Goal: Transaction & Acquisition: Purchase product/service

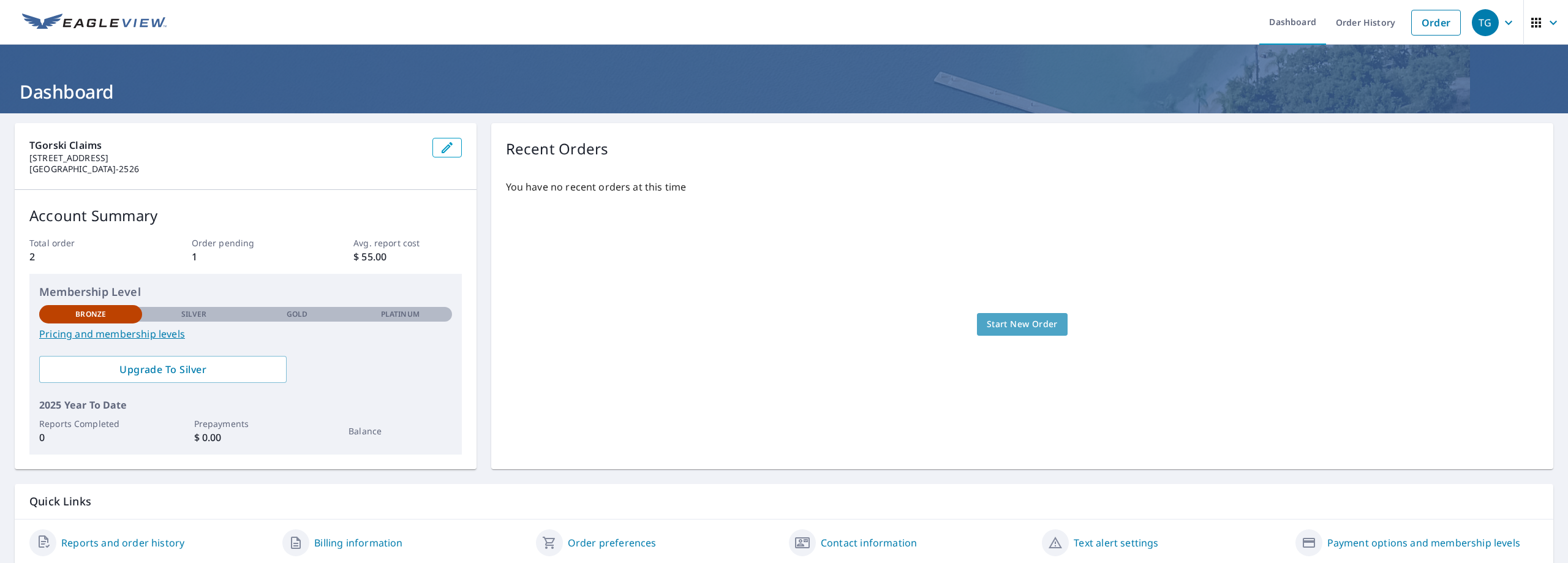
click at [1007, 323] on span "Start New Order" at bounding box center [1022, 324] width 71 height 15
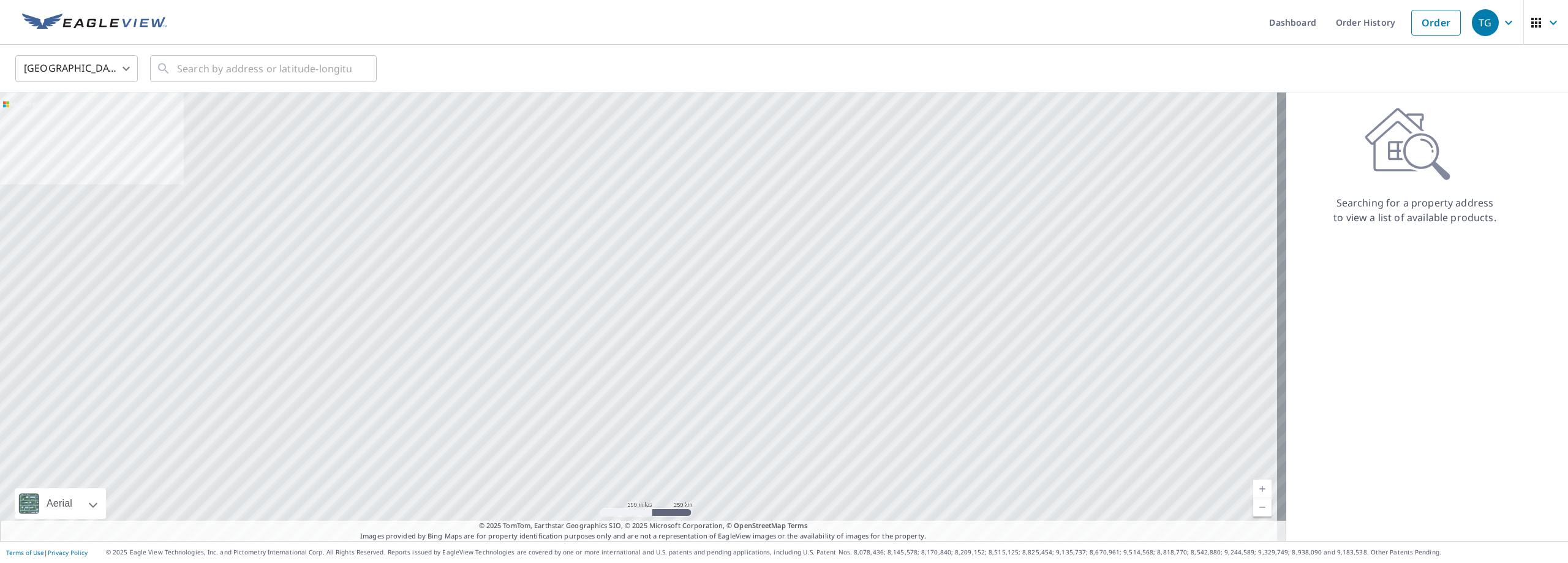
click at [1373, 178] on icon at bounding box center [1408, 144] width 86 height 73
click at [229, 72] on input "text" at bounding box center [264, 68] width 175 height 35
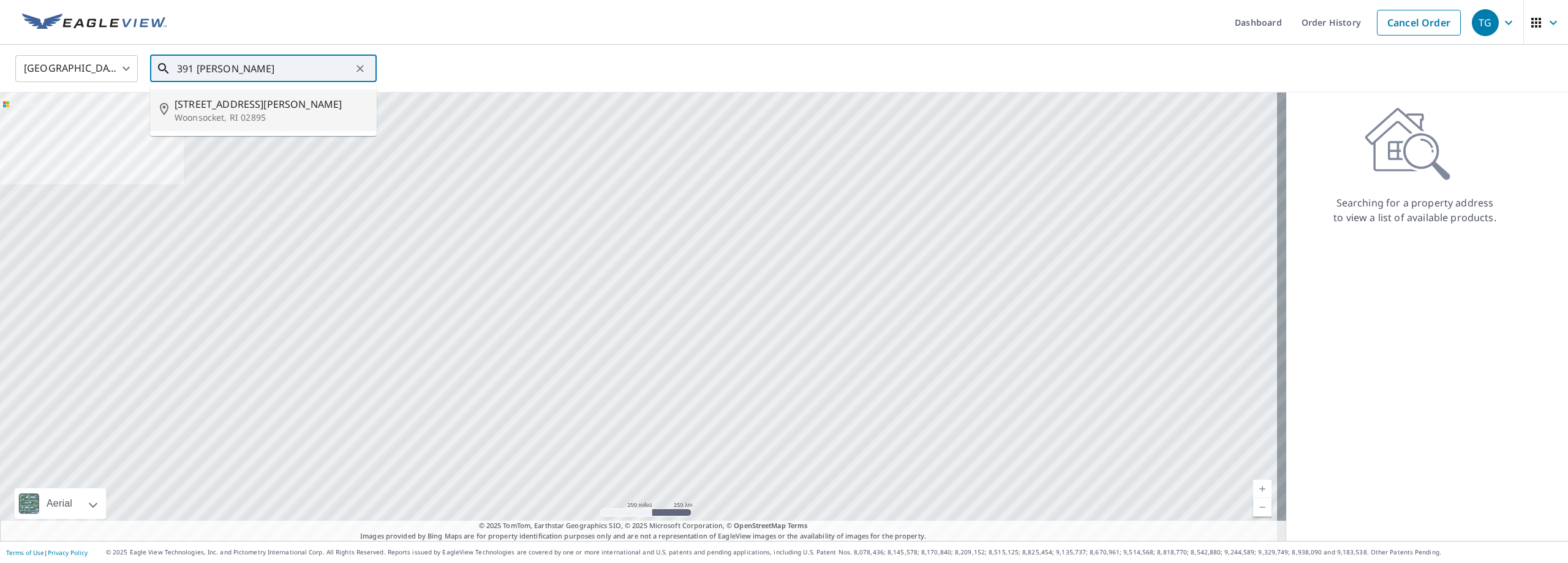
click at [217, 117] on p "Woonsocket, RI 02895" at bounding box center [270, 117] width 192 height 12
type input "[STREET_ADDRESS][PERSON_NAME]"
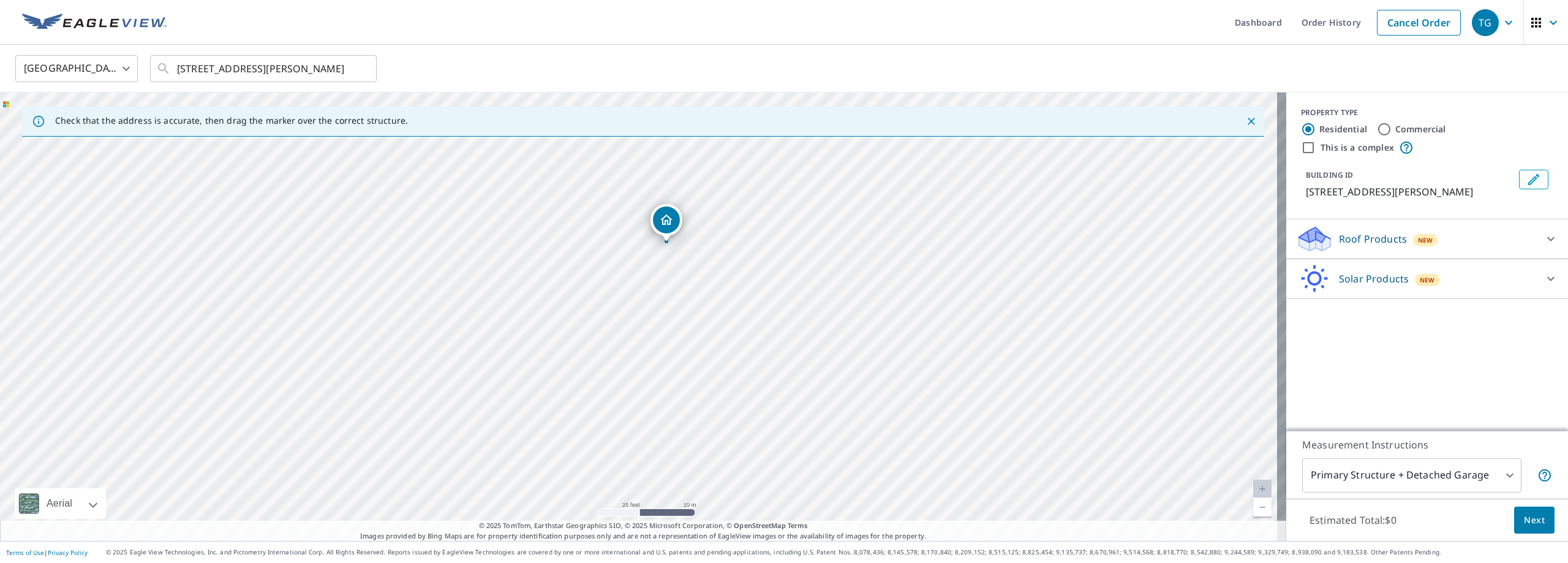
click at [1544, 236] on icon at bounding box center [1551, 238] width 15 height 15
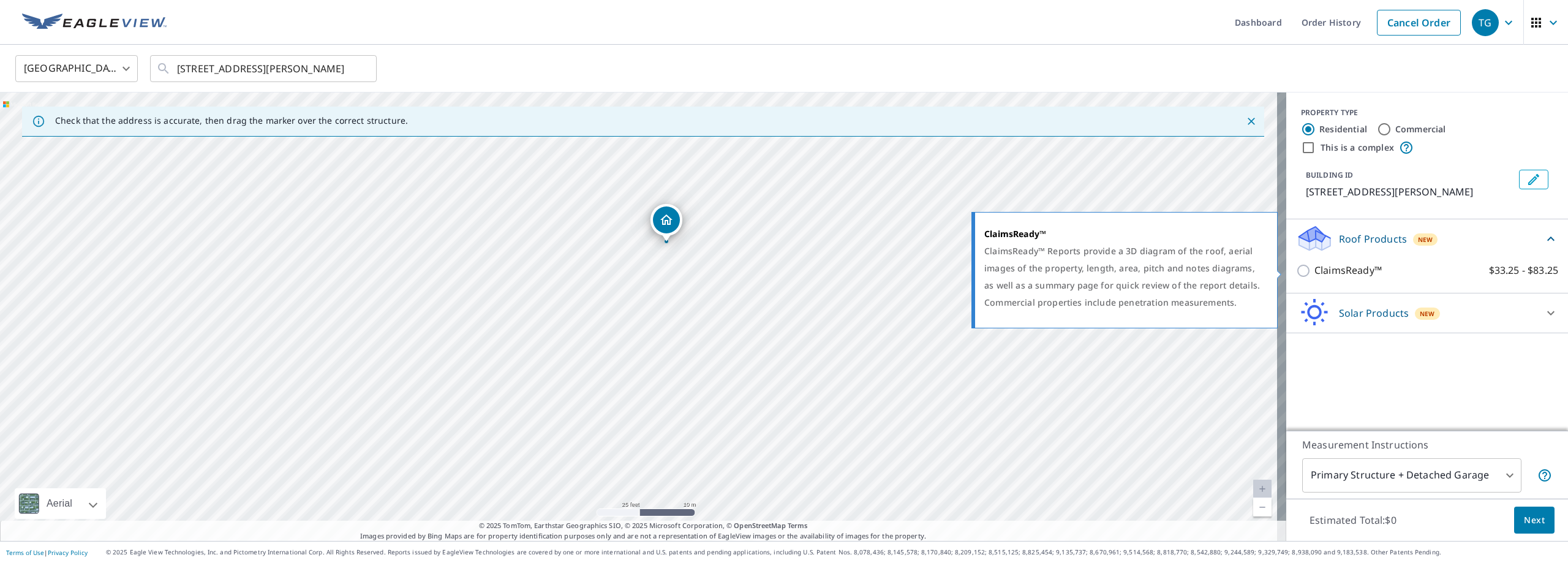
click at [1296, 271] on input "ClaimsReady™ $33.25 - $83.25" at bounding box center [1305, 270] width 19 height 15
checkbox input "true"
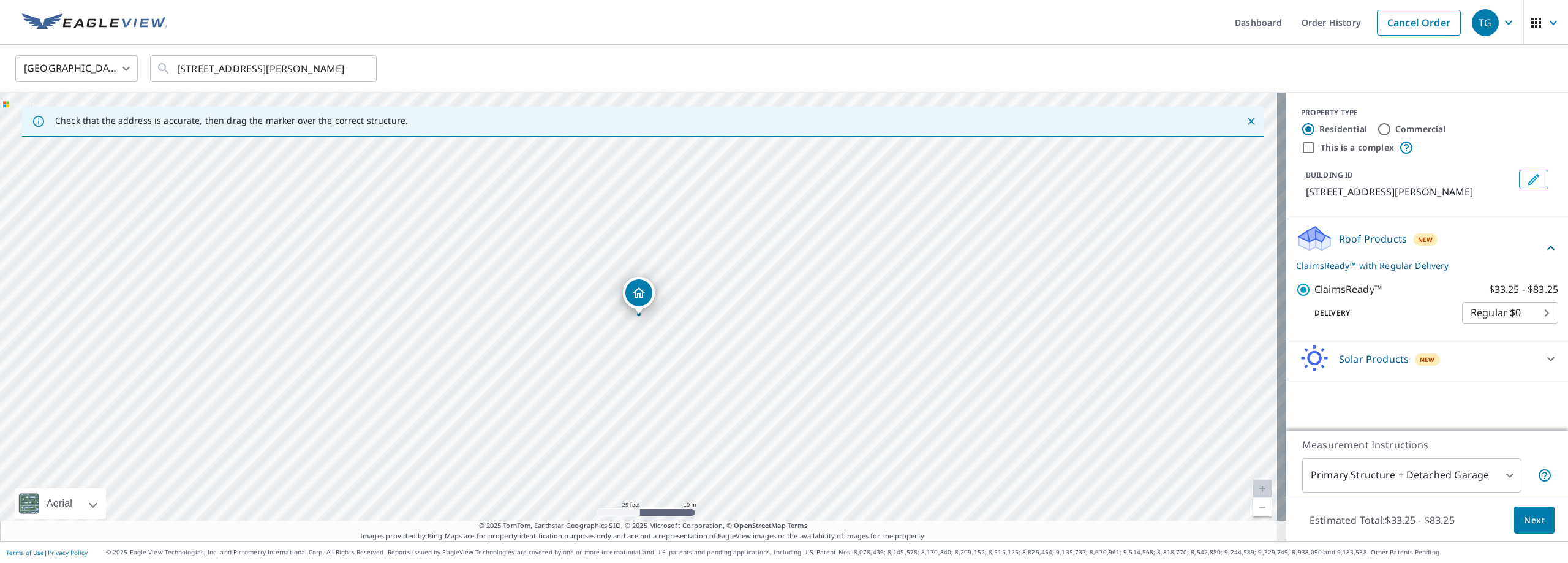
click at [1534, 310] on body "TG TG Dashboard Order History Cancel Order TG [GEOGRAPHIC_DATA] [GEOGRAPHIC_DAT…" at bounding box center [784, 281] width 1568 height 563
click at [1526, 311] on li "Regular $0" at bounding box center [1501, 312] width 96 height 22
click at [636, 289] on icon "Dropped pin, building 1, Residential property, 391 Dulude Ave Woonsocket, RI 02…" at bounding box center [639, 293] width 15 height 15
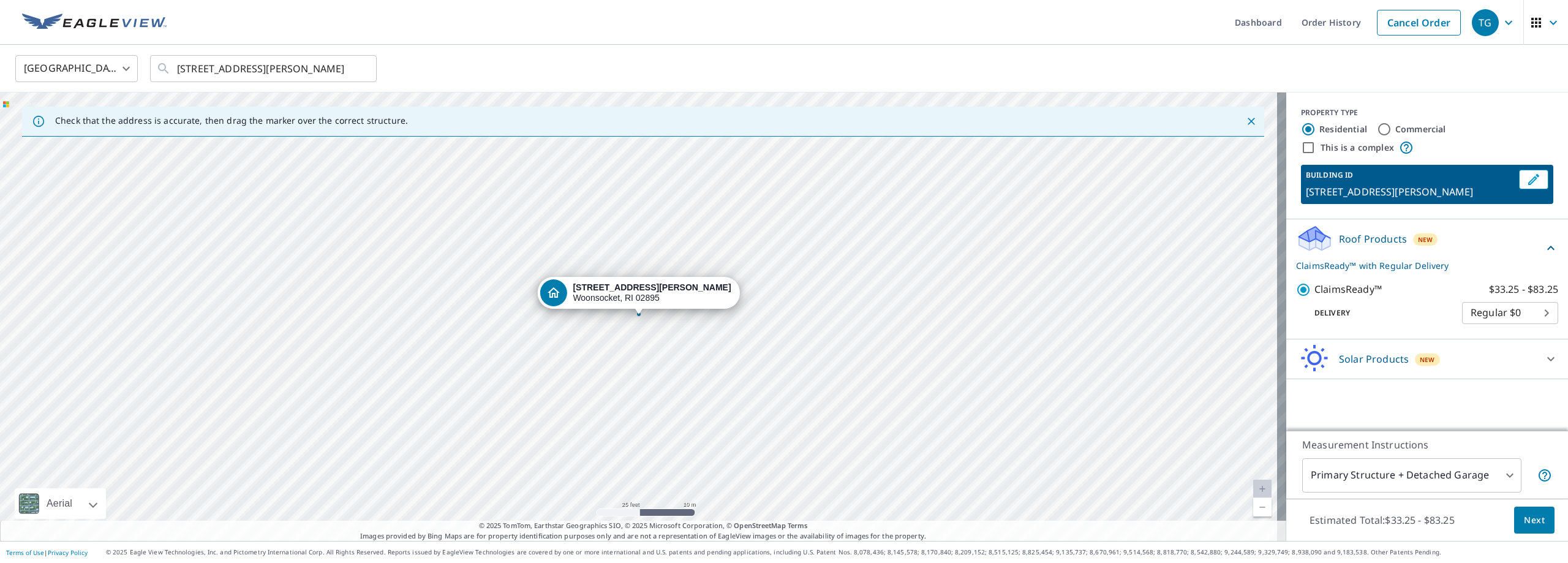
click at [862, 296] on div "[STREET_ADDRESS][PERSON_NAME]" at bounding box center [643, 316] width 1286 height 448
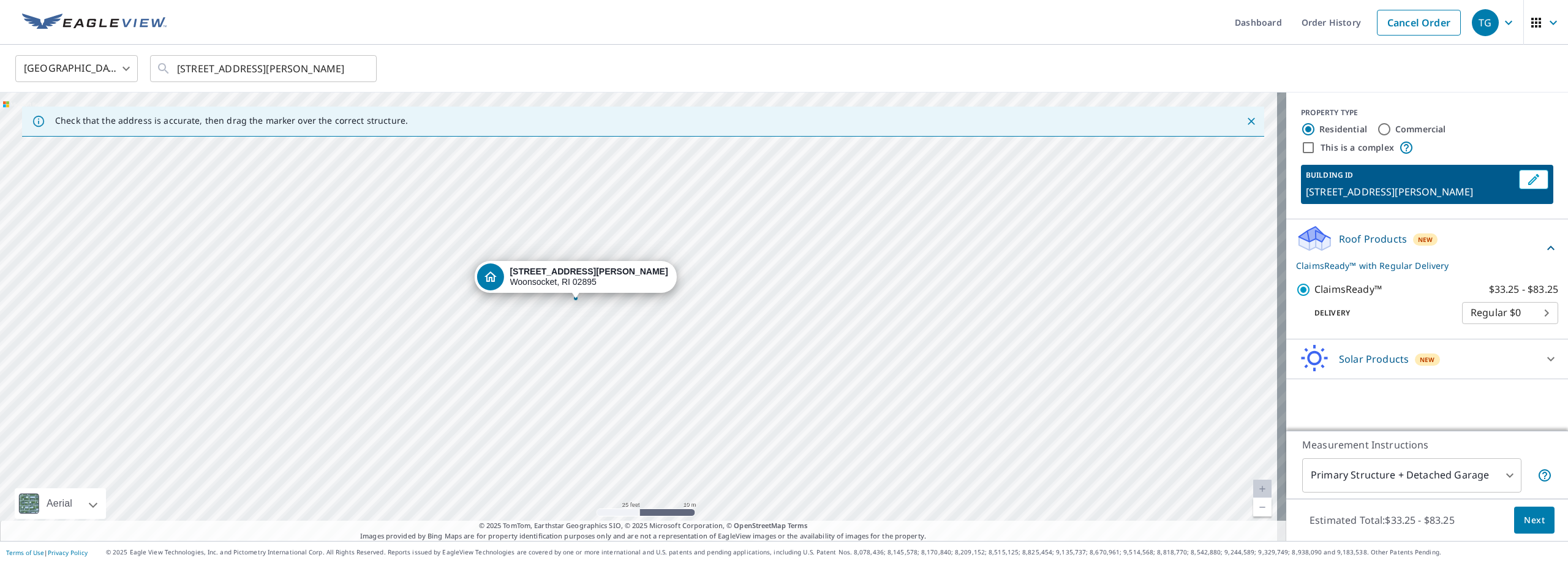
drag, startPoint x: 866, startPoint y: 295, endPoint x: 803, endPoint y: 279, distance: 65.0
click at [803, 279] on div "[STREET_ADDRESS][PERSON_NAME]" at bounding box center [643, 316] width 1286 height 448
click at [1531, 530] on button "Next" at bounding box center [1534, 520] width 40 height 27
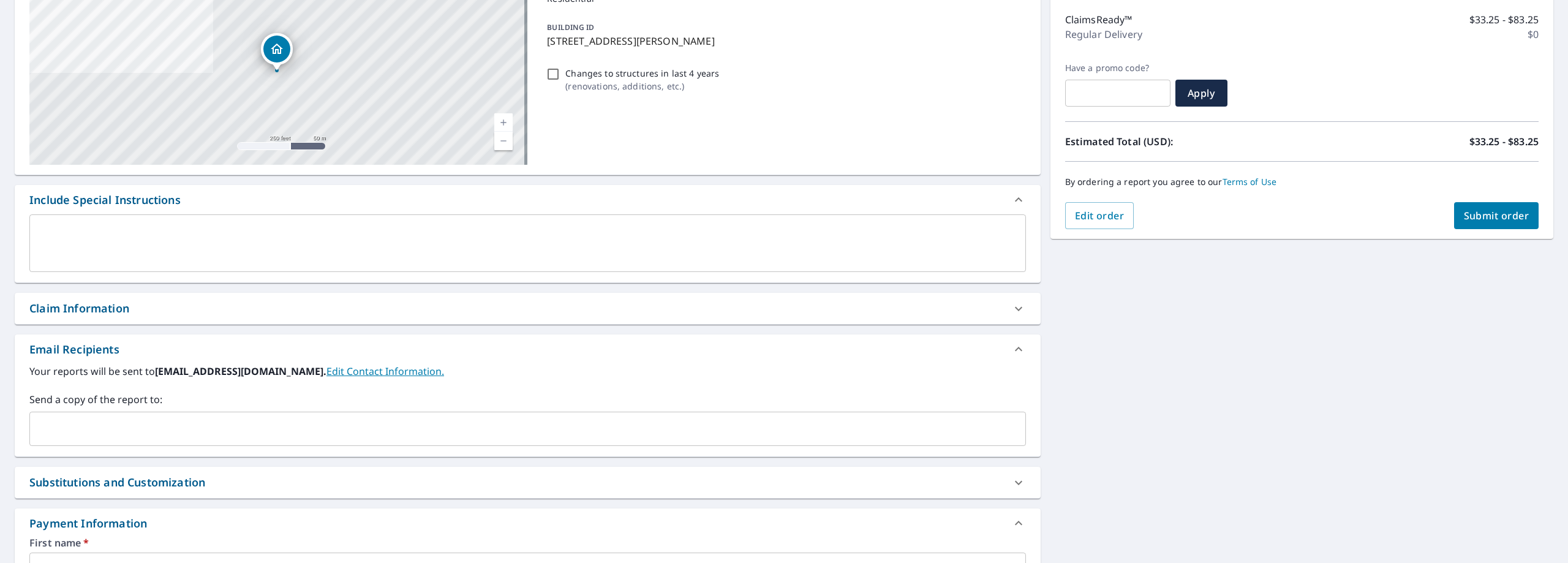
scroll to position [183, 0]
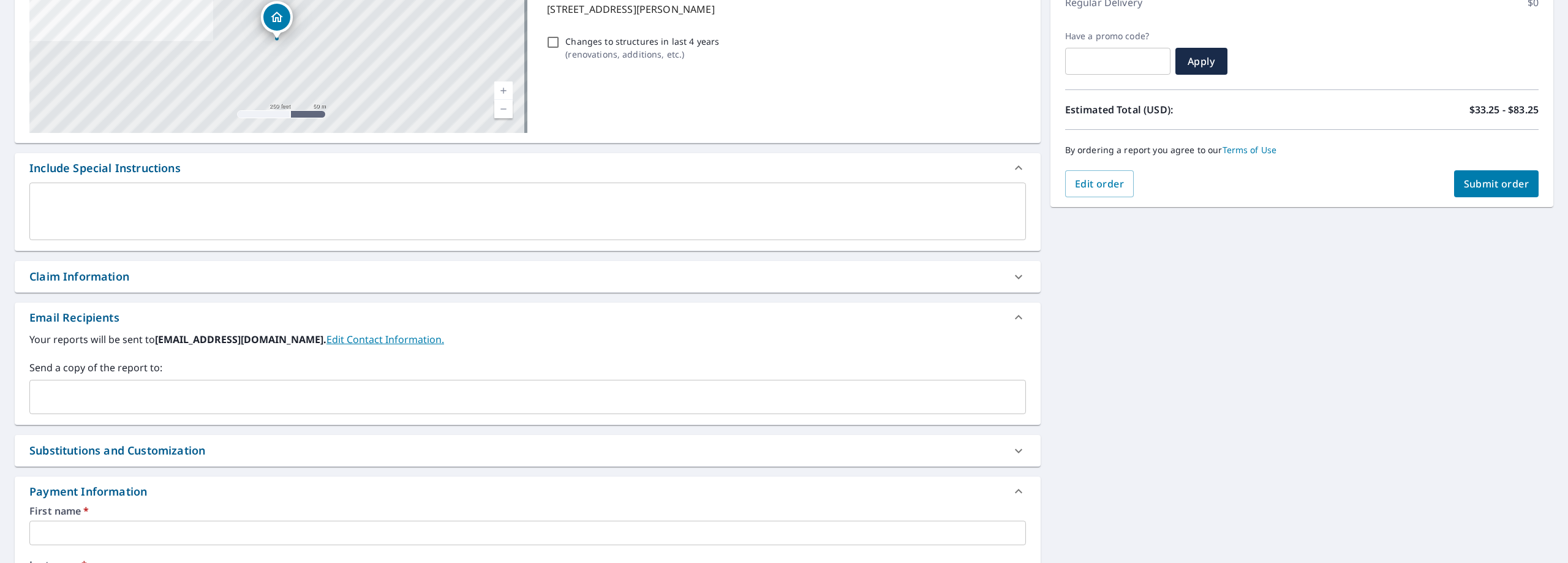
click at [1509, 183] on span "Submit order" at bounding box center [1496, 183] width 66 height 13
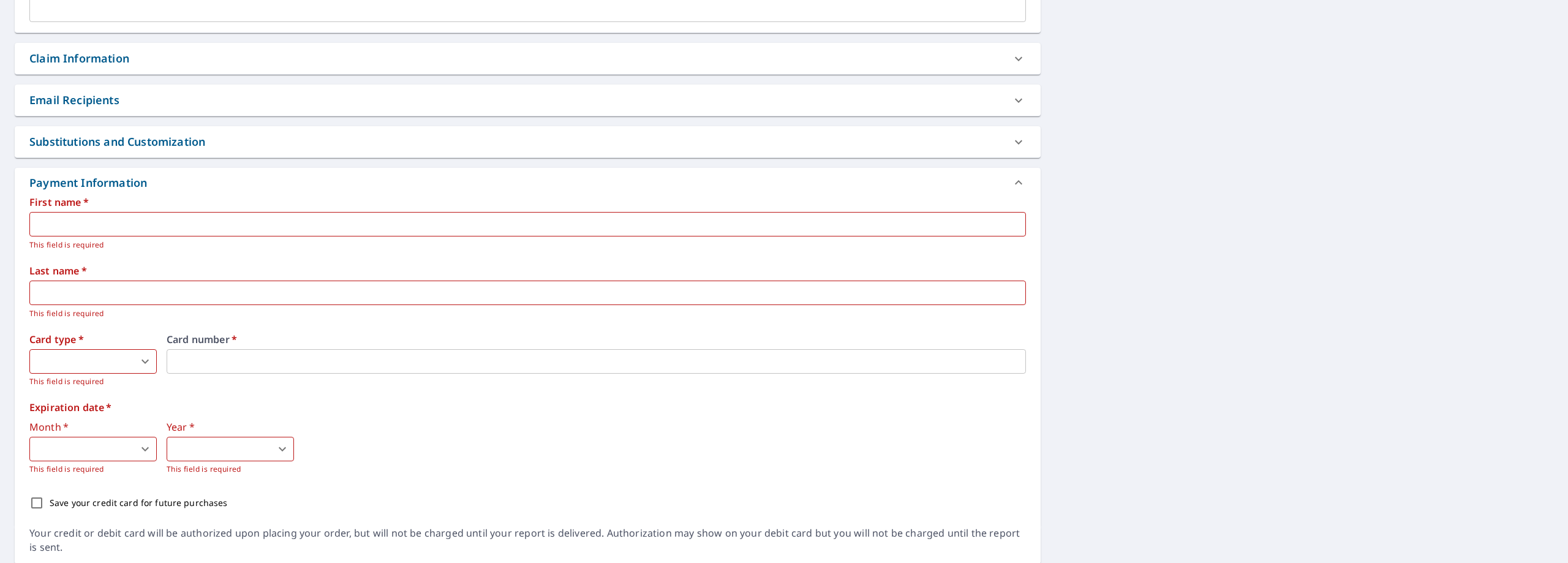
scroll to position [435, 0]
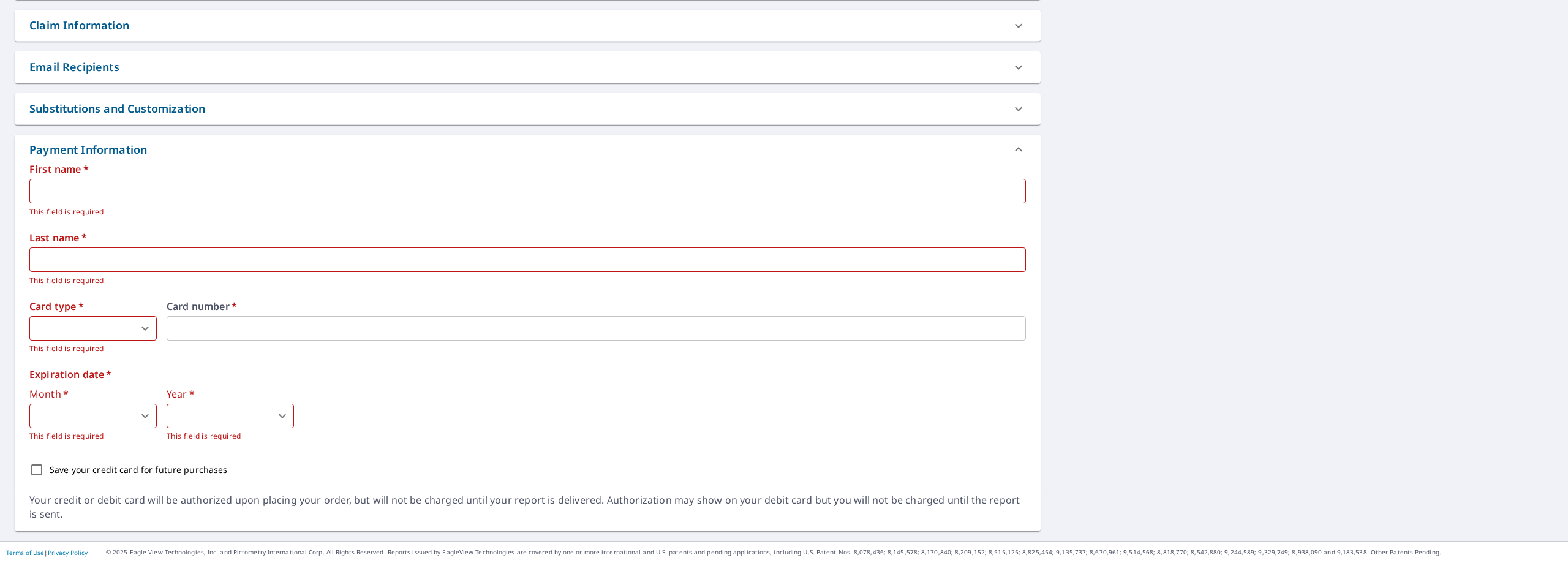
click at [162, 183] on input "text" at bounding box center [527, 191] width 997 height 24
type input "[PERSON_NAME]"
click at [109, 328] on body "TG TG Dashboard Order History Cancel Order TG Dashboard / Finalize Order Finali…" at bounding box center [784, 281] width 1568 height 563
click at [88, 408] on li "MasterCard" at bounding box center [93, 400] width 127 height 22
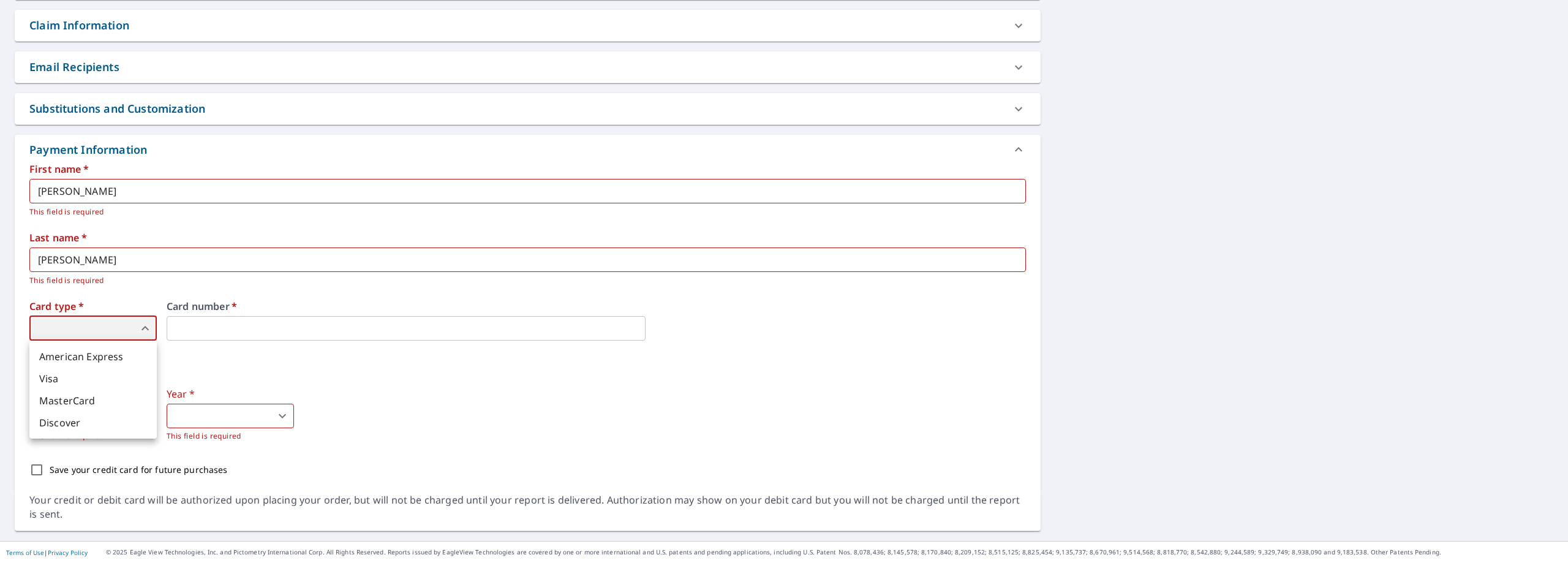
type input "3"
click at [266, 336] on iframe at bounding box center [406, 328] width 479 height 24
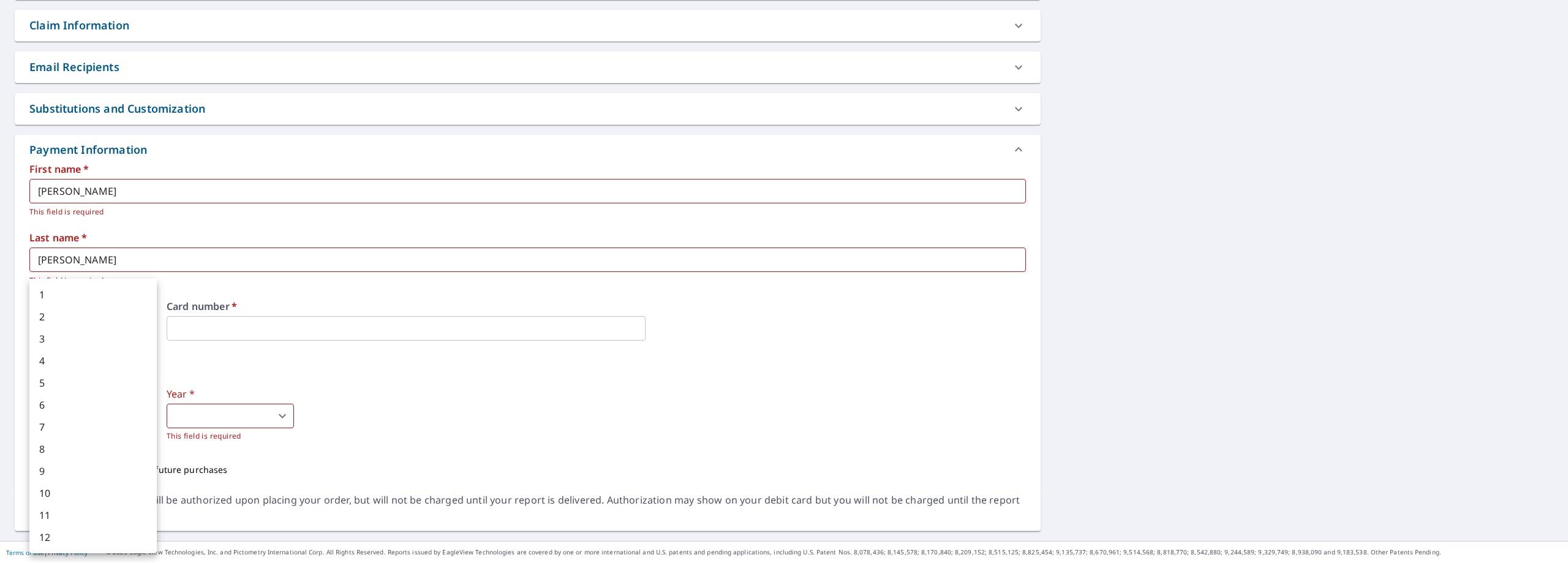
click at [95, 417] on body "TG TG Dashboard Order History Cancel Order TG Dashboard / Finalize Order Finali…" at bounding box center [784, 281] width 1568 height 563
click at [90, 344] on li "3" at bounding box center [93, 339] width 127 height 22
type input "3"
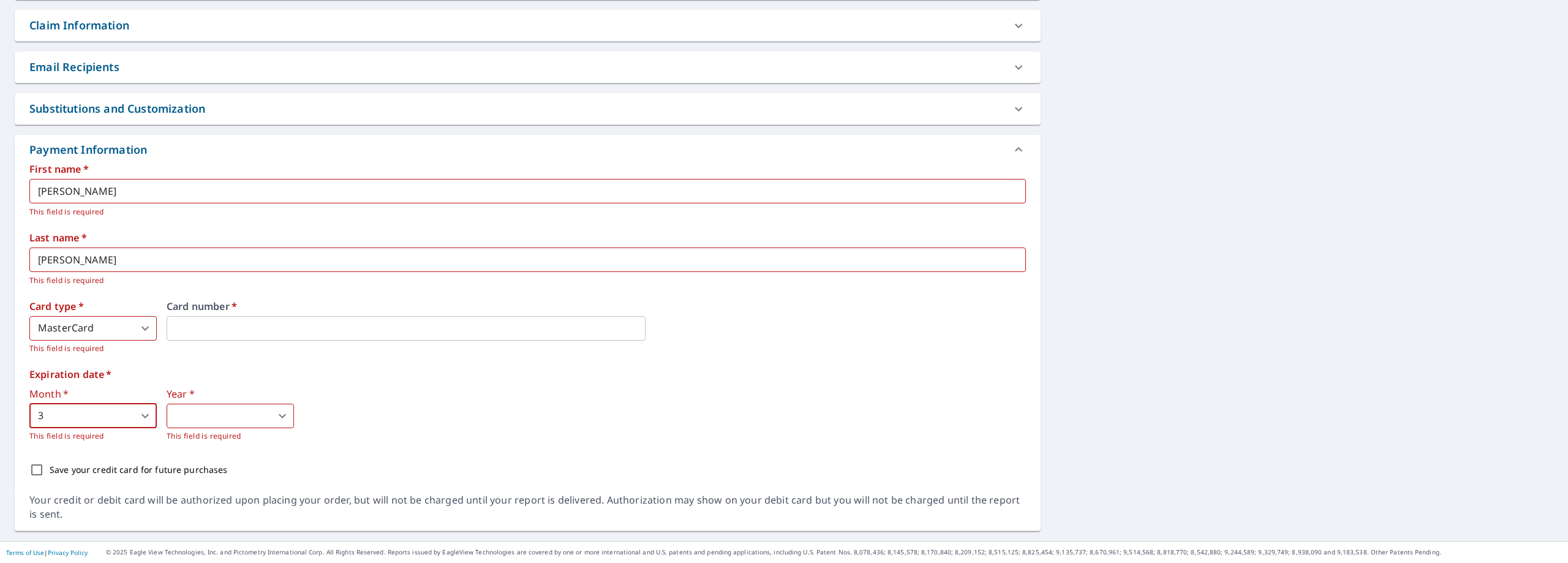
click at [213, 420] on body "TG TG Dashboard Order History Cancel Order TG Dashboard / Finalize Order Finali…" at bounding box center [784, 281] width 1568 height 563
click at [215, 338] on li "2026" at bounding box center [230, 339] width 127 height 22
type input "2026"
click at [632, 409] on div "Month   * 3 3 ​ This field is required Year   * 2026 2026 ​ This field is requi…" at bounding box center [527, 415] width 997 height 53
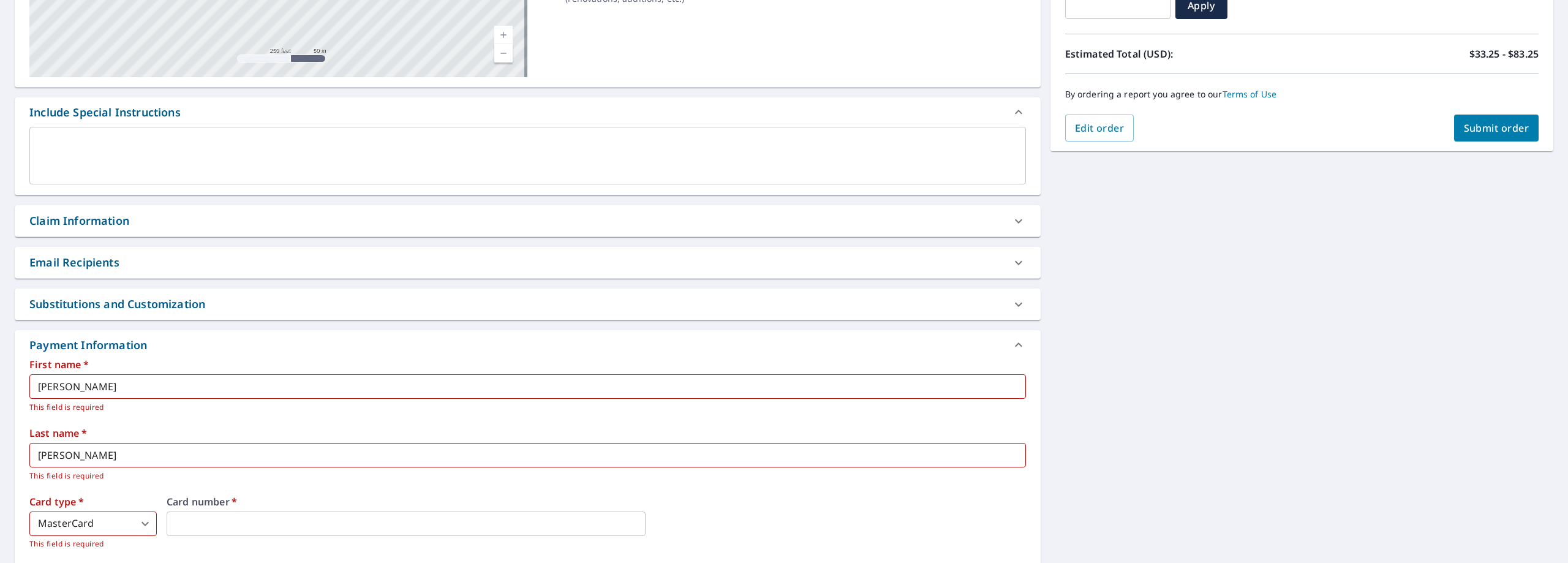
scroll to position [190, 0]
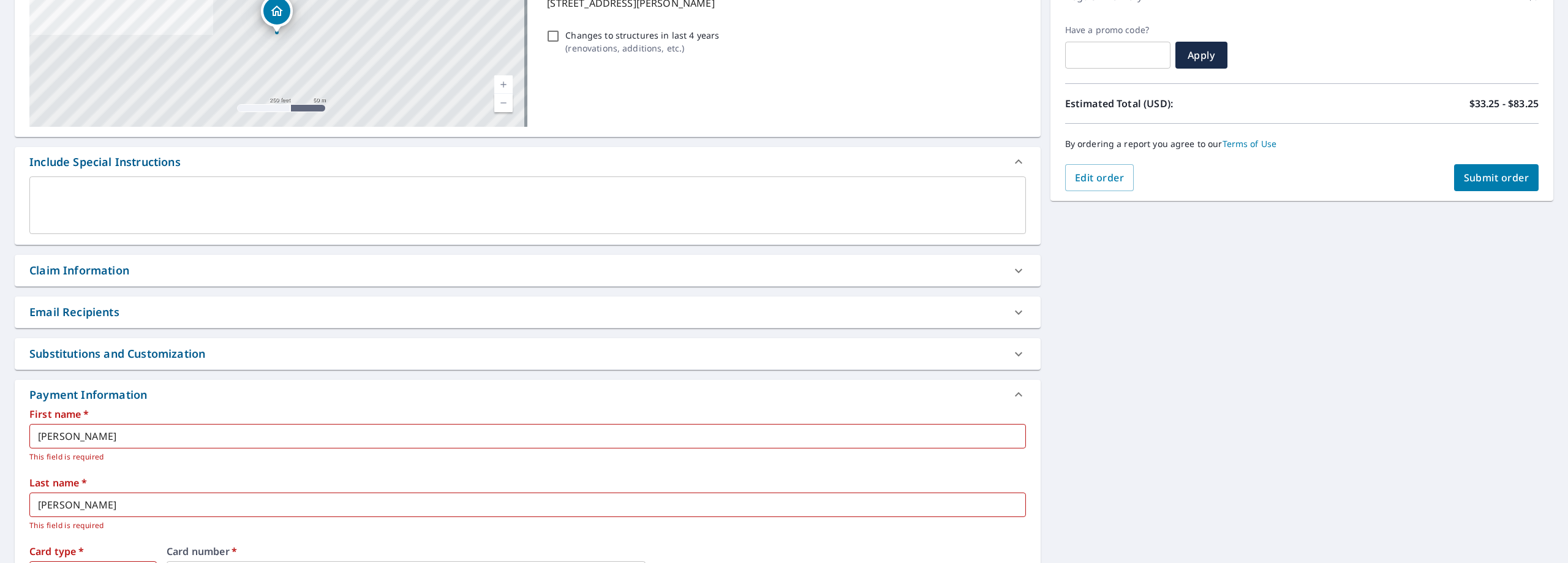
click at [1498, 180] on span "Submit order" at bounding box center [1496, 177] width 66 height 13
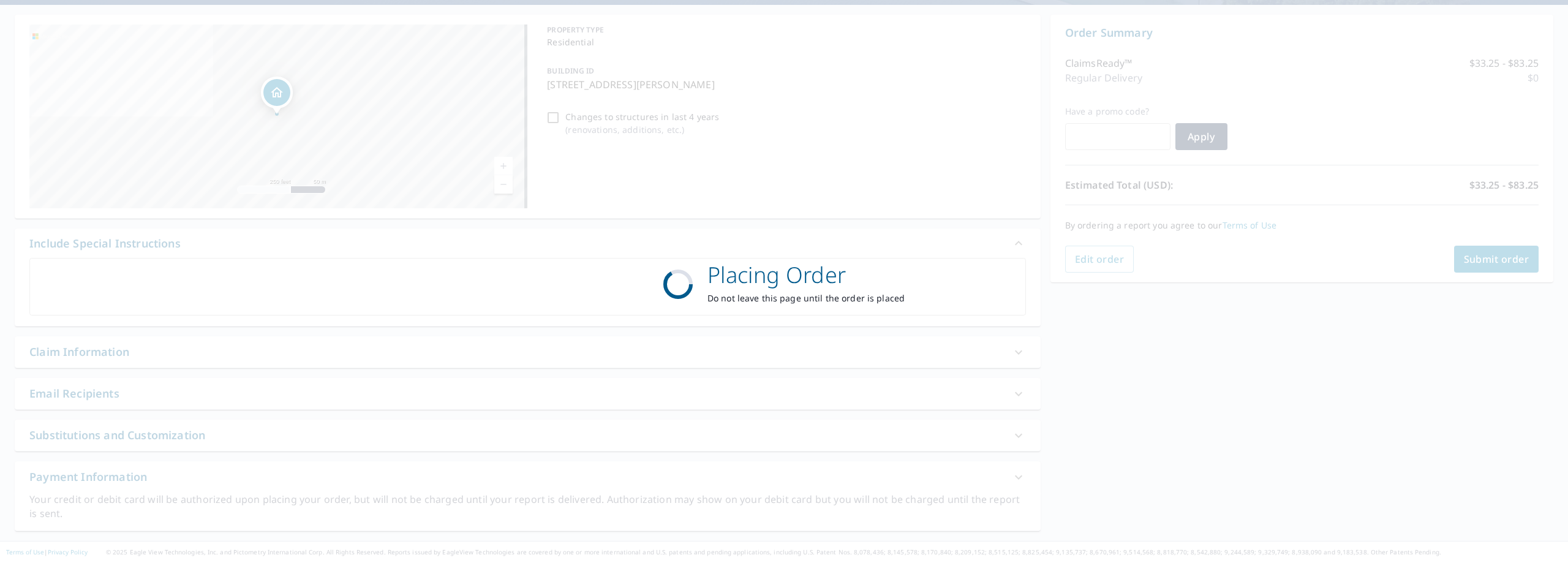
scroll to position [109, 0]
